Goal: Information Seeking & Learning: Learn about a topic

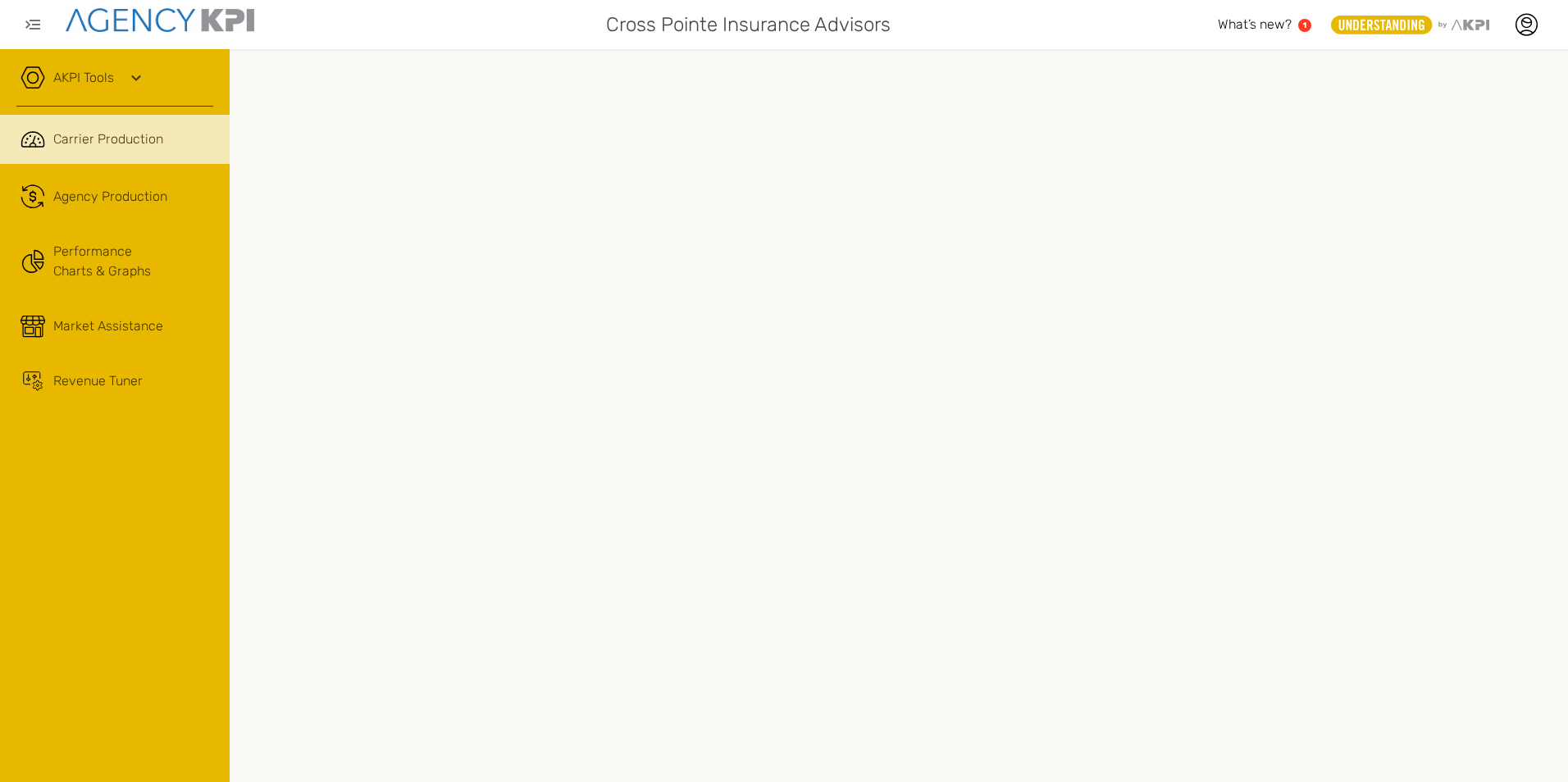
click at [79, 80] on link "AKPI Tools" at bounding box center [83, 77] width 61 height 20
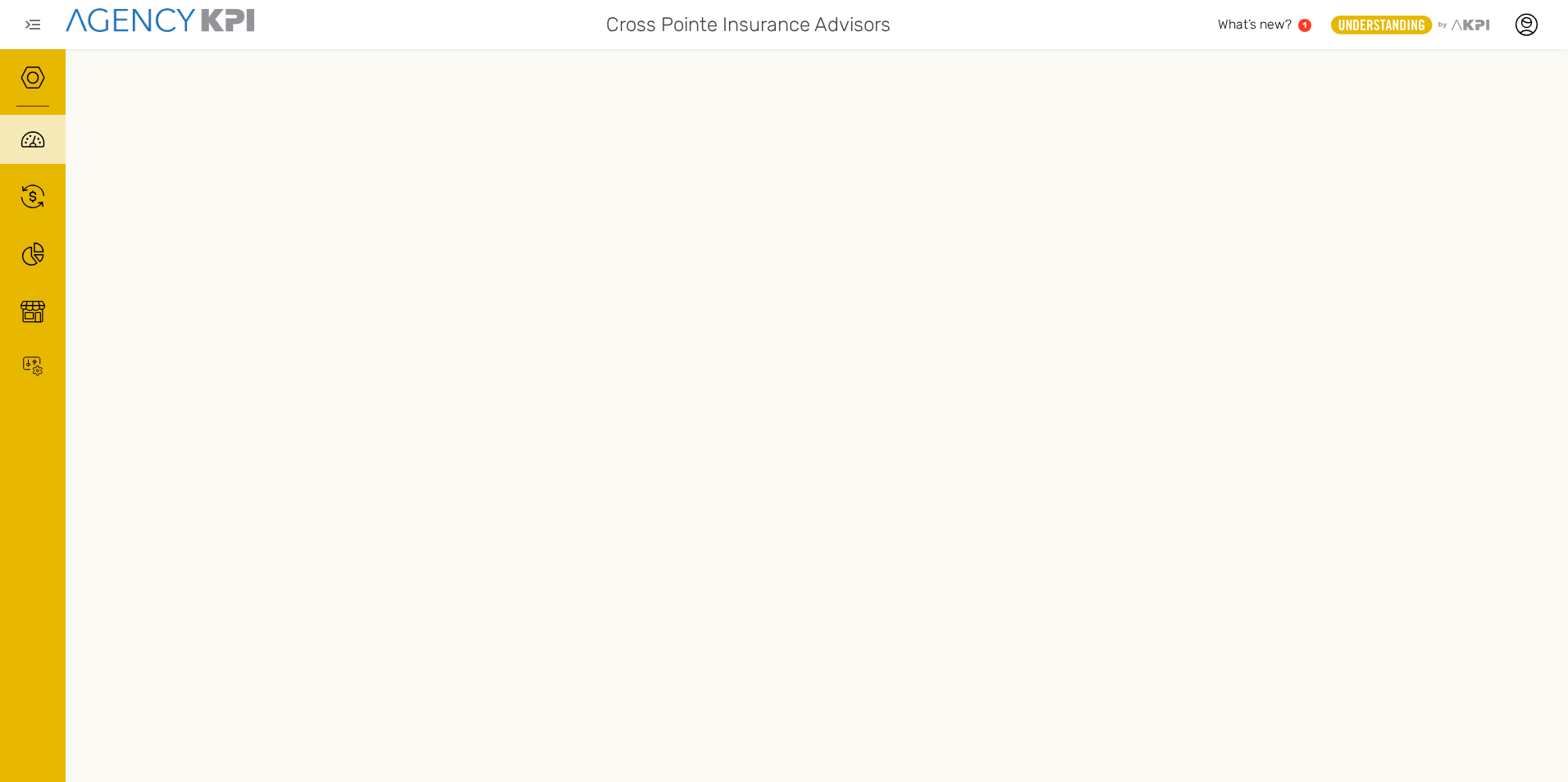
click at [1275, 23] on span "What’s new?" at bounding box center [1255, 24] width 74 height 15
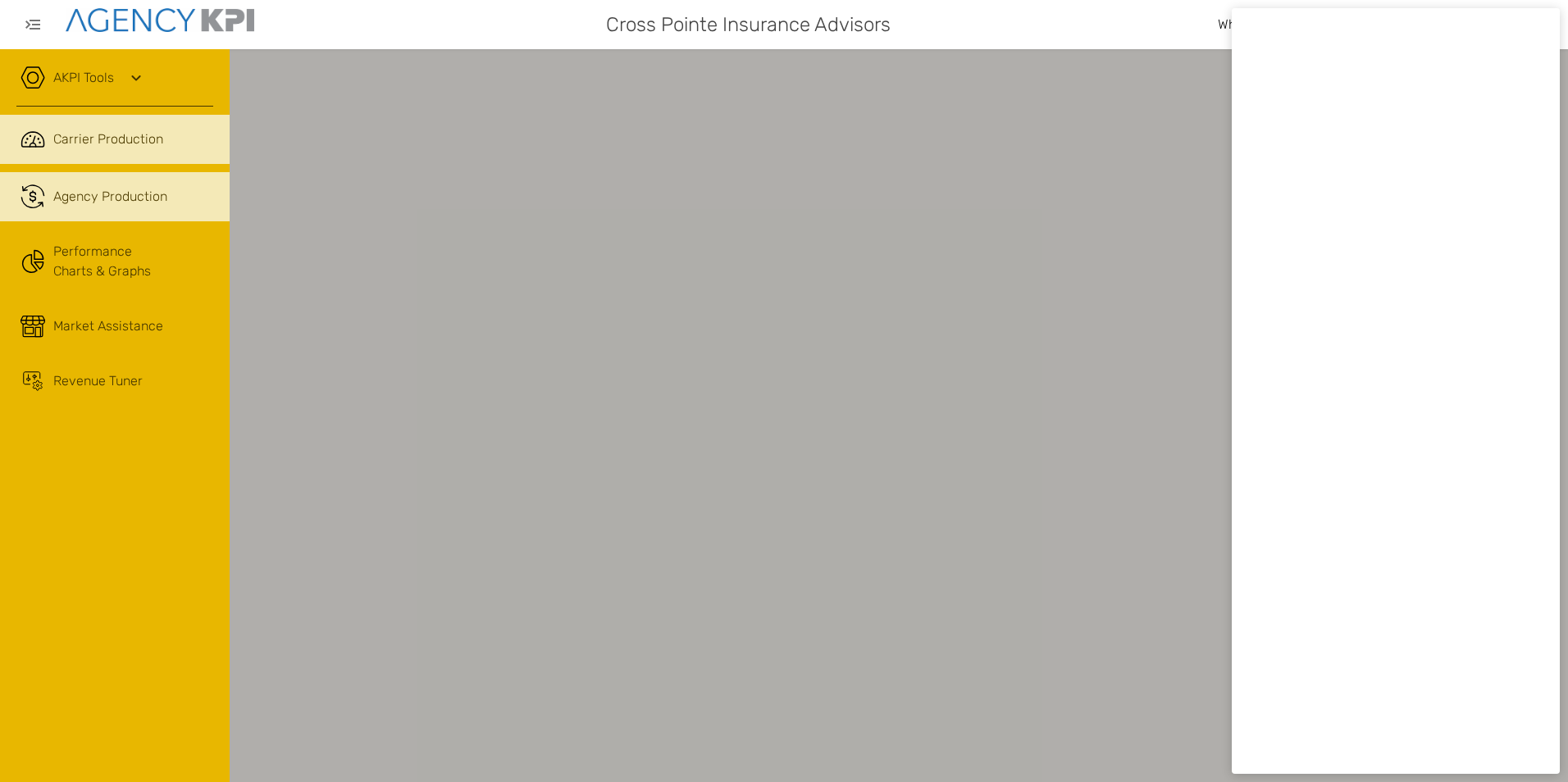
click at [112, 198] on span "Agency Production" at bounding box center [110, 197] width 114 height 20
